Goal: Task Accomplishment & Management: Complete application form

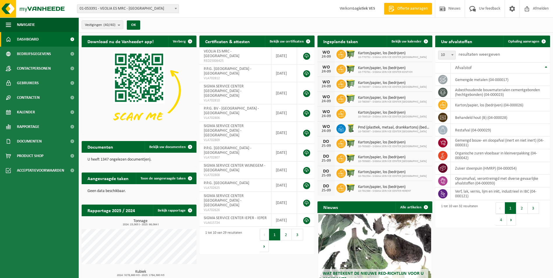
click at [173, 11] on span "01-053391 - VEOLIA ES MRC - [GEOGRAPHIC_DATA]" at bounding box center [127, 9] width 101 height 8
click at [275, 4] on div "Vestiging: 01-053391 - VEOLIA ES MRC - ANTWERPEN 10-765887 - CONTAINERPARK VEOL…" at bounding box center [276, 9] width 553 height 18
click at [250, 12] on div "Vestiging: 01-053391 - VEOLIA ES MRC - ANTWERPEN 10-765887 - CONTAINERPARK VEOL…" at bounding box center [276, 9] width 553 height 18
click at [517, 38] on link "Ophaling aanvragen" at bounding box center [526, 42] width 46 height 12
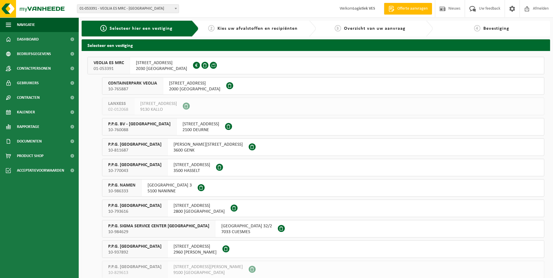
click at [135, 129] on span "10-760088" at bounding box center [139, 130] width 62 height 6
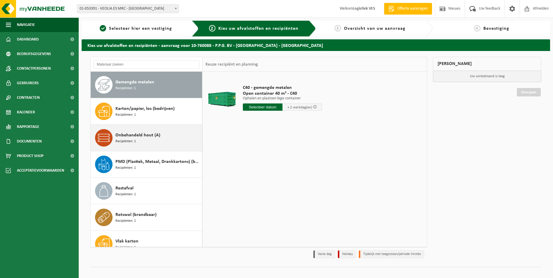
scroll to position [10, 0]
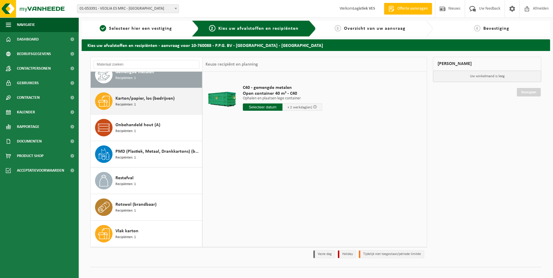
click at [156, 106] on div "Karton/papier, los (bedrijven) Recipiënten: 1" at bounding box center [157, 100] width 85 height 17
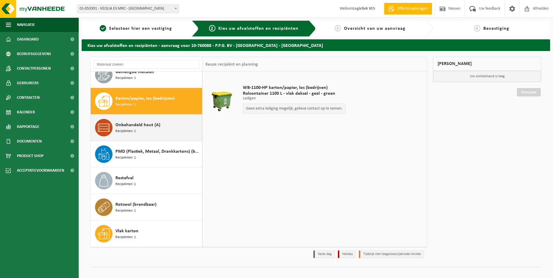
click at [156, 137] on div "Onbehandeld hout (A) Recipiënten: 1" at bounding box center [147, 128] width 112 height 26
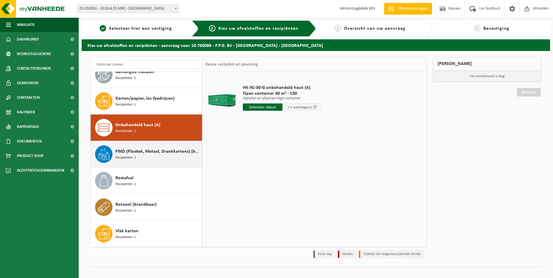
click at [148, 150] on span "PMD (Plastiek, Metaal, Drankkartons) (bedrijven)" at bounding box center [157, 151] width 85 height 7
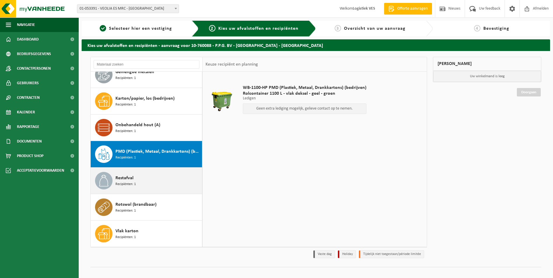
click at [141, 172] on div "Restafval Recipiënten: 1" at bounding box center [157, 180] width 85 height 17
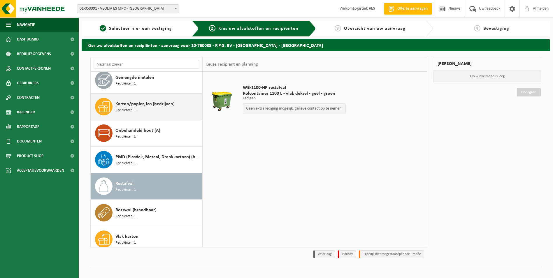
scroll to position [0, 0]
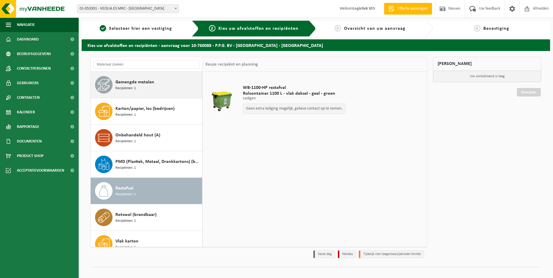
click at [151, 85] on span "Gemengde metalen" at bounding box center [134, 82] width 39 height 7
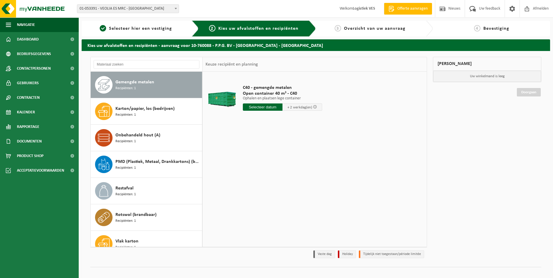
click at [254, 106] on input "text" at bounding box center [263, 106] width 40 height 7
click at [250, 176] on div "29" at bounding box center [248, 177] width 10 height 9
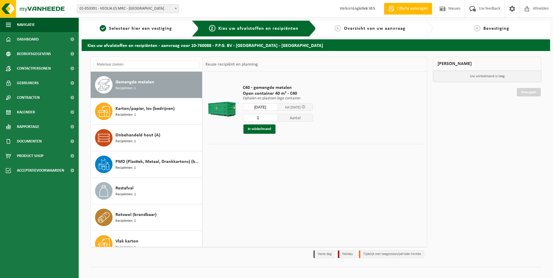
type input "Van 2025-09-29"
click at [261, 128] on button "In winkelmand" at bounding box center [259, 128] width 32 height 9
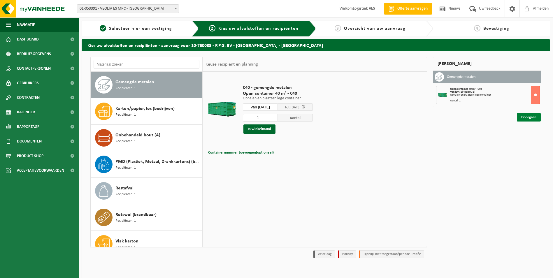
click at [527, 118] on link "Doorgaan" at bounding box center [529, 117] width 24 height 8
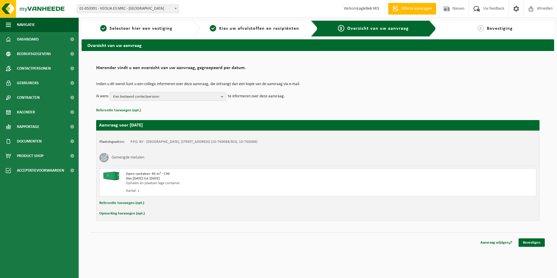
click at [180, 97] on span "Kies bestaand contactpersoon" at bounding box center [166, 96] width 106 height 9
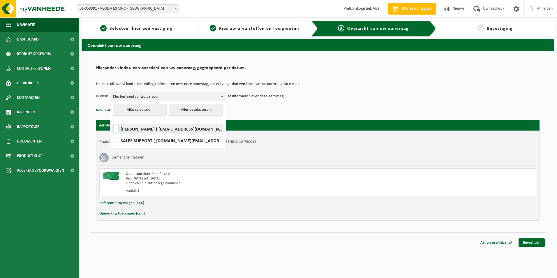
click at [116, 129] on label "STIJN BAETEN ( stijn.baeten@ves.be )" at bounding box center [168, 128] width 111 height 9
click at [112, 122] on input "STIJN BAETEN ( stijn.baeten@ves.be )" at bounding box center [111, 121] width 0 height 0
click at [119, 127] on label "STIJN BAETEN ( stijn.baeten@ves.be )" at bounding box center [168, 128] width 111 height 9
click at [112, 122] on input "STIJN BAETEN ( stijn.baeten@ves.be )" at bounding box center [111, 121] width 0 height 0
checkbox input "false"
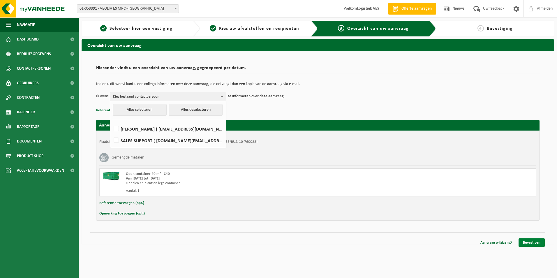
click at [529, 241] on link "Bevestigen" at bounding box center [532, 242] width 26 height 8
